Goal: Task Accomplishment & Management: Use online tool/utility

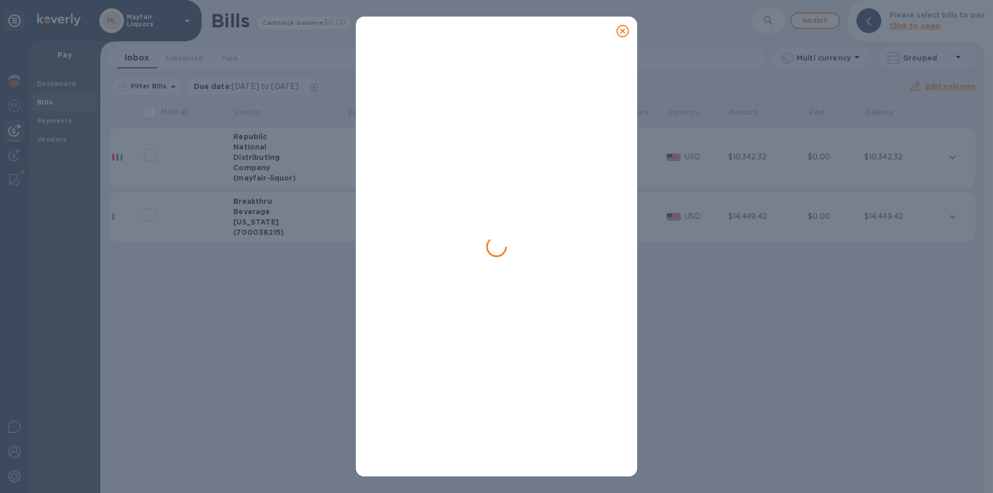
click at [625, 27] on icon at bounding box center [623, 31] width 12 height 12
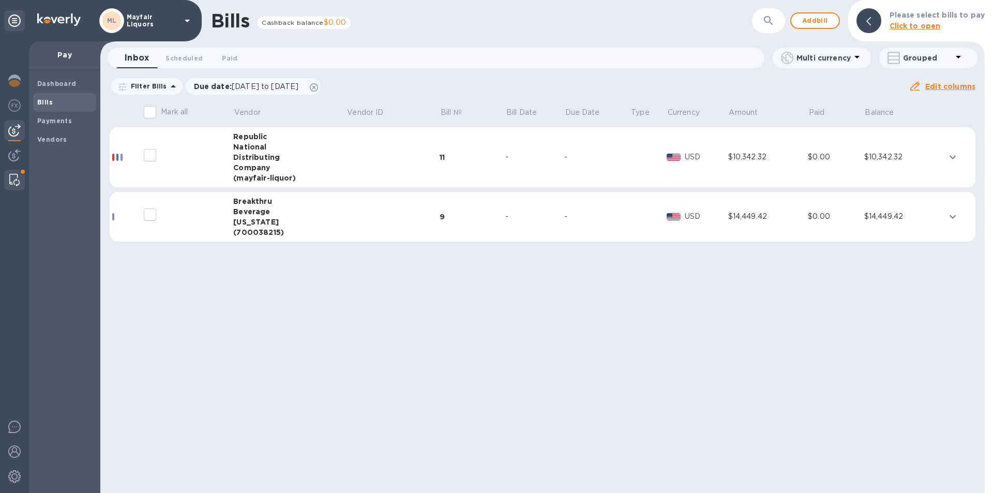
click at [13, 182] on img at bounding box center [14, 180] width 10 height 12
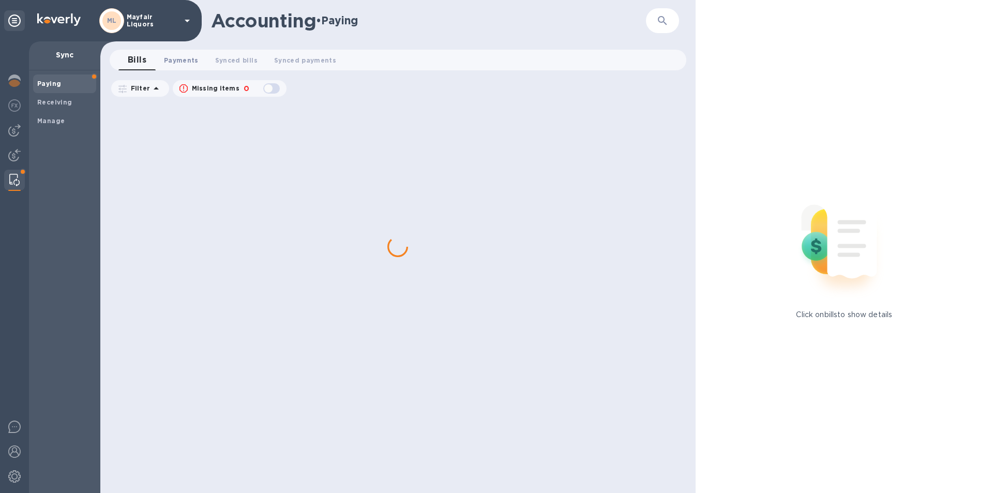
click at [182, 51] on button "Payments 0" at bounding box center [181, 60] width 51 height 21
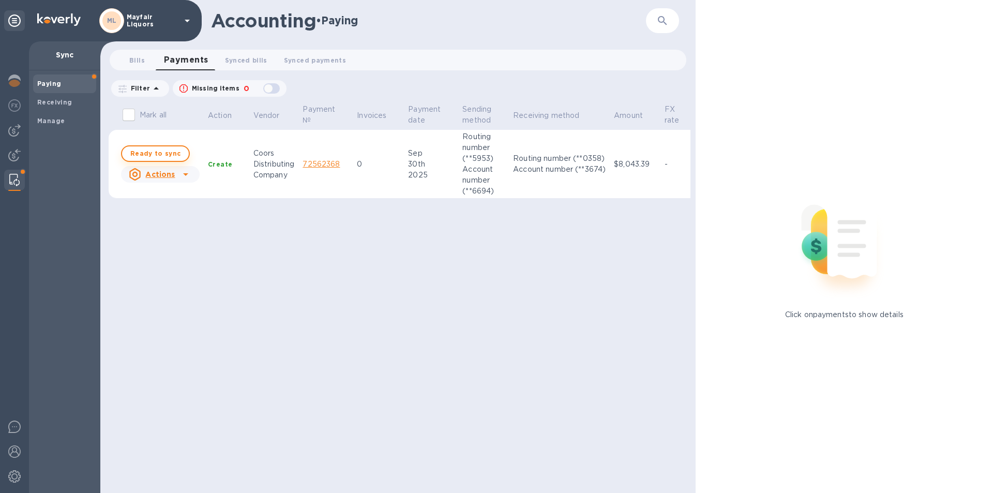
click at [154, 154] on span "Ready to sync" at bounding box center [155, 153] width 50 height 12
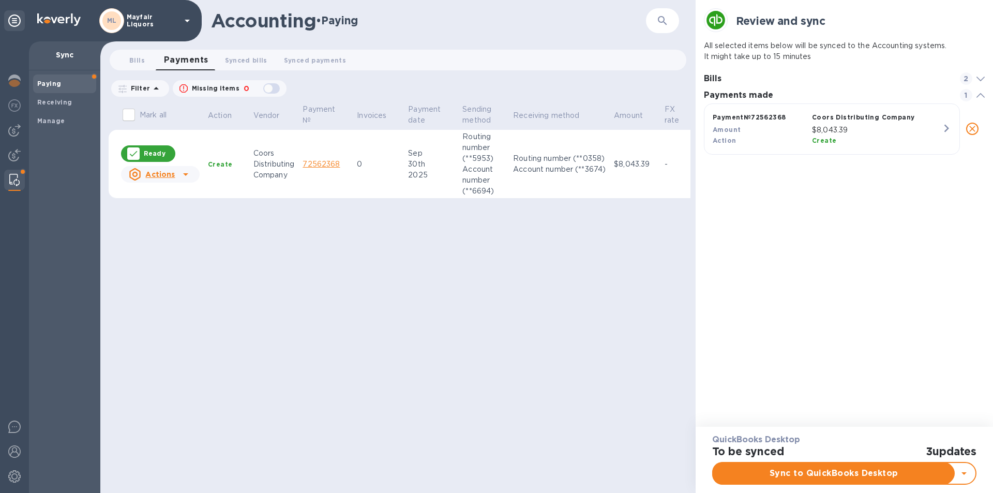
scroll to position [48, 281]
checkbox input "true"
click at [945, 129] on icon "grid" at bounding box center [947, 129] width 16 height 16
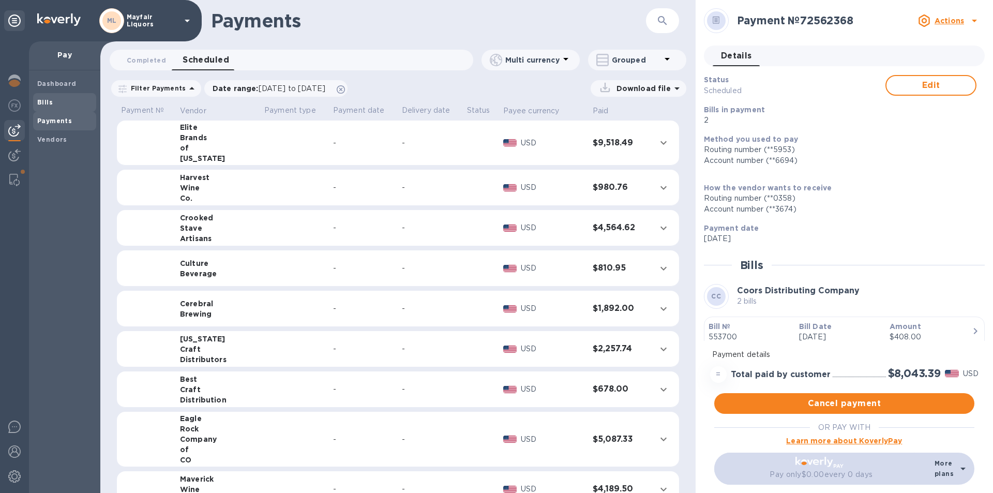
click at [43, 102] on b "Bills" at bounding box center [45, 102] width 16 height 8
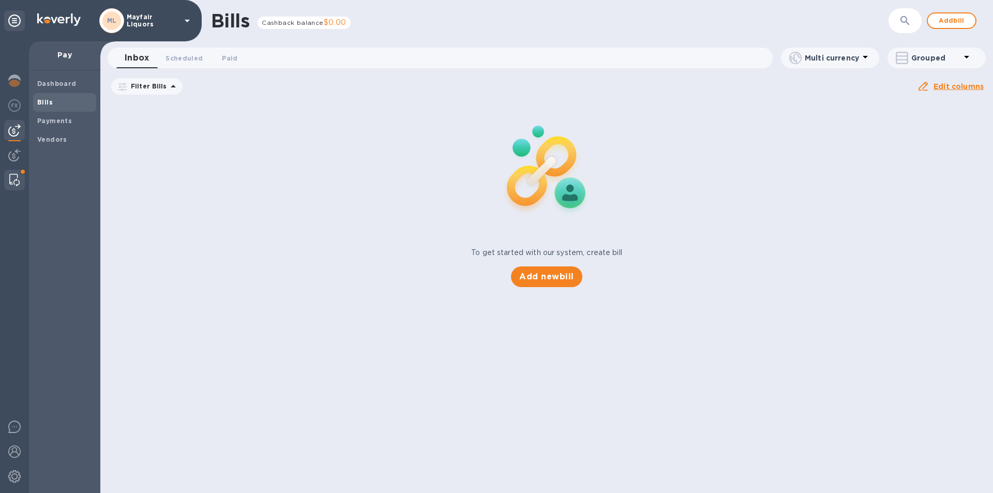
click at [13, 177] on img at bounding box center [14, 180] width 10 height 12
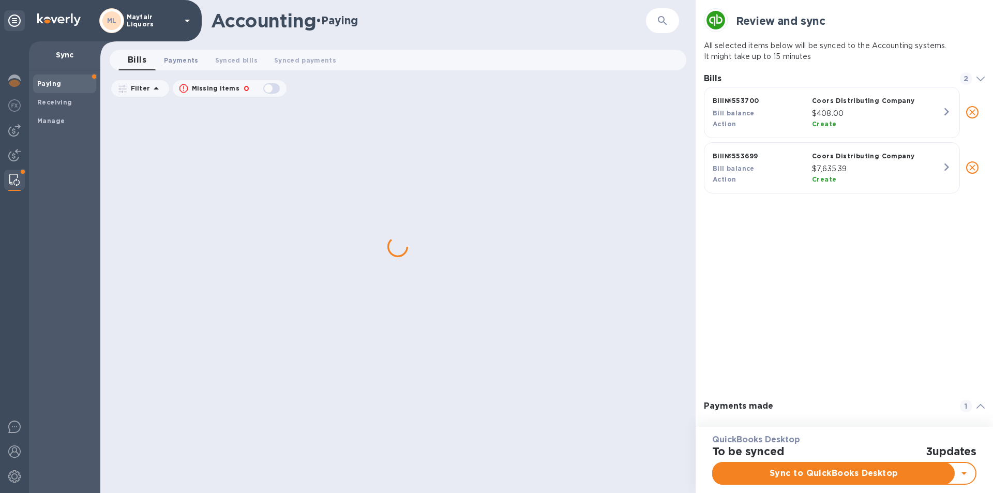
click at [184, 64] on span "Payments 0" at bounding box center [181, 60] width 35 height 11
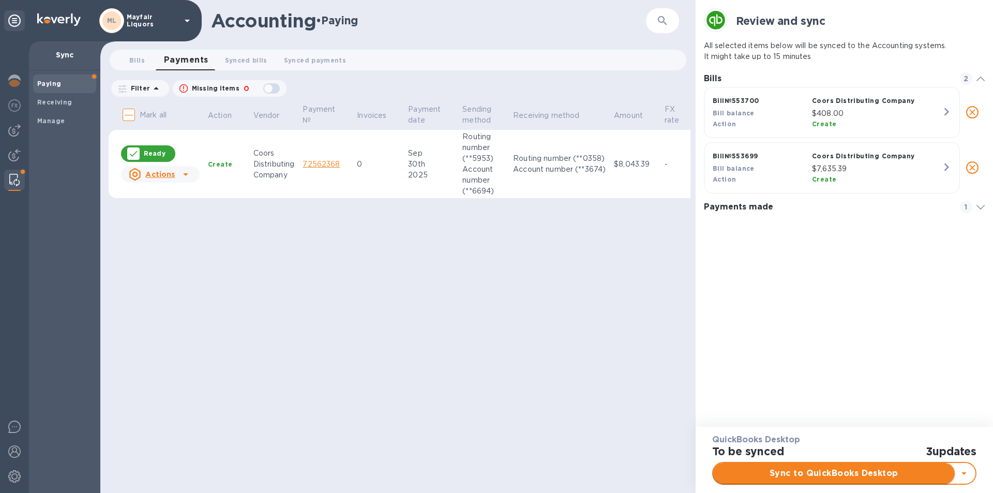
click at [849, 474] on span "Sync to QuickBooks Desktop" at bounding box center [834, 473] width 225 height 12
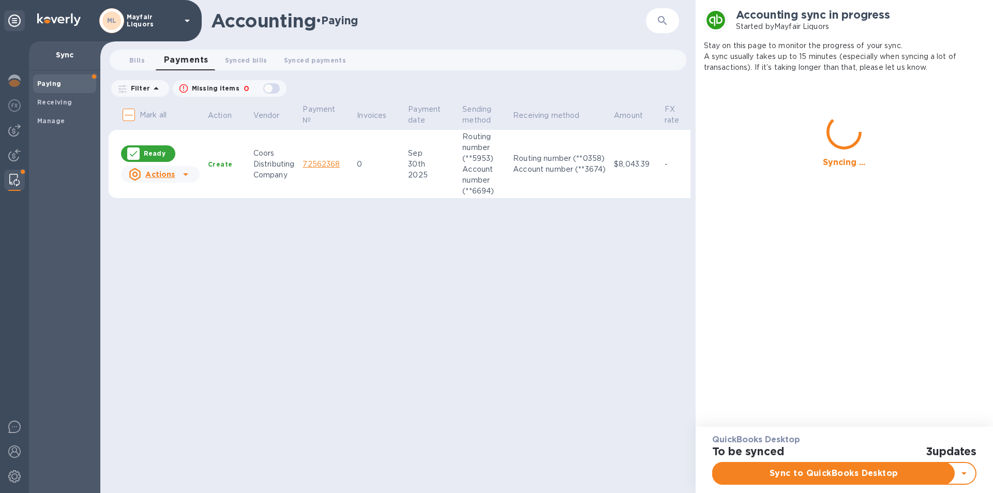
checkbox input "true"
